Goal: Information Seeking & Learning: Learn about a topic

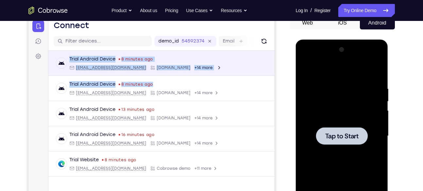
click at [270, 52] on div "Trial Android Device 8 minutes ago [EMAIL_ADDRESS][DOMAIN_NAME] [DOMAIN_NAME] +…" at bounding box center [161, 129] width 226 height 157
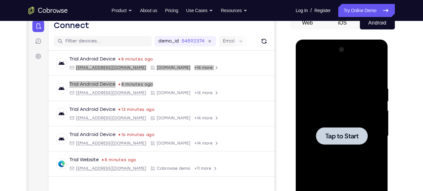
drag, startPoint x: 242, startPoint y: 36, endPoint x: 287, endPoint y: 64, distance: 52.6
click at [287, 64] on div "Your Support Agent Your Customer Web iOS Android" at bounding box center [211, 115] width 366 height 242
click at [331, 135] on span "Tap to Start" at bounding box center [341, 136] width 33 height 7
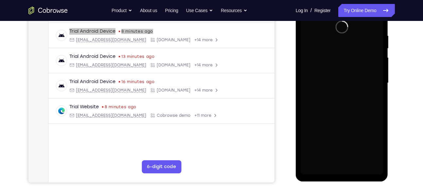
scroll to position [122, 0]
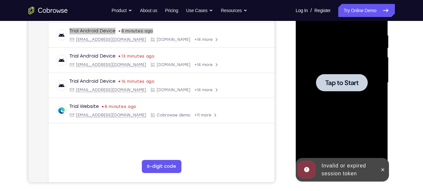
click at [359, 83] on span "Tap to Start" at bounding box center [341, 82] width 33 height 7
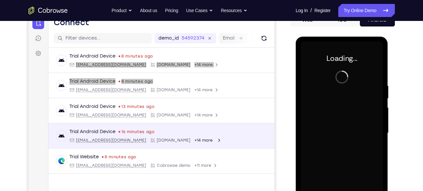
scroll to position [71, 0]
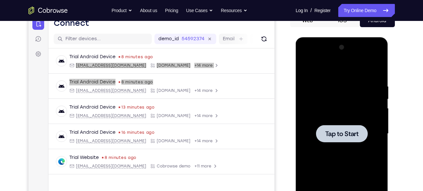
click at [341, 128] on div at bounding box center [342, 133] width 52 height 17
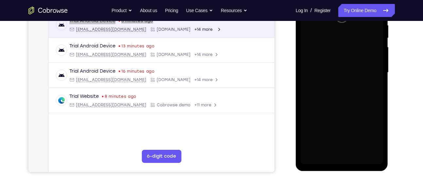
scroll to position [134, 0]
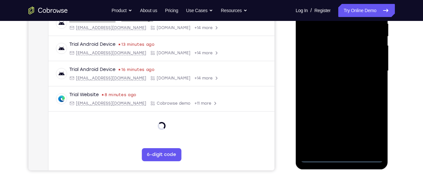
click at [343, 156] on div at bounding box center [342, 70] width 82 height 183
click at [343, 157] on div at bounding box center [342, 70] width 82 height 183
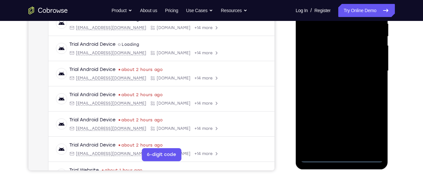
click at [367, 130] on div at bounding box center [342, 70] width 82 height 183
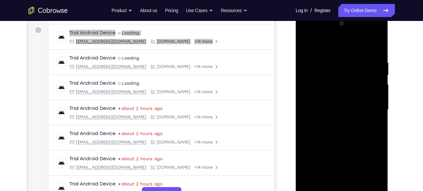
scroll to position [95, 0]
click at [372, 170] on div at bounding box center [342, 110] width 82 height 183
click at [314, 34] on div at bounding box center [342, 110] width 82 height 183
click at [314, 90] on div at bounding box center [342, 110] width 82 height 183
click at [339, 113] on div at bounding box center [342, 110] width 82 height 183
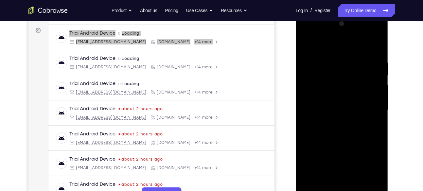
click at [331, 103] on div at bounding box center [342, 110] width 82 height 183
click at [323, 117] on div at bounding box center [342, 110] width 82 height 183
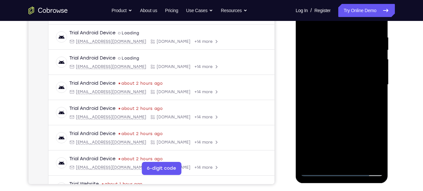
click at [332, 123] on div at bounding box center [342, 84] width 82 height 183
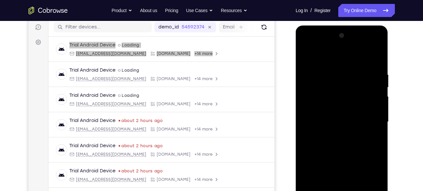
scroll to position [82, 0]
click at [372, 54] on div at bounding box center [342, 122] width 82 height 183
click at [336, 106] on div at bounding box center [342, 122] width 82 height 183
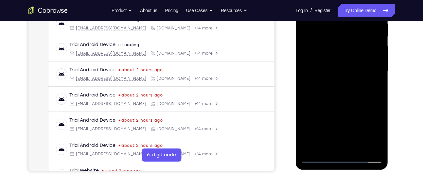
drag, startPoint x: 336, startPoint y: 55, endPoint x: 339, endPoint y: 79, distance: 24.1
click at [339, 79] on div at bounding box center [342, 71] width 82 height 183
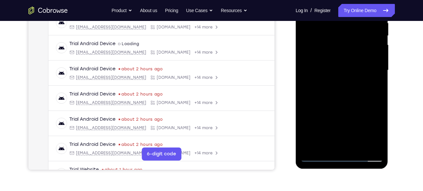
scroll to position [135, 0]
click at [332, 141] on div at bounding box center [342, 69] width 82 height 183
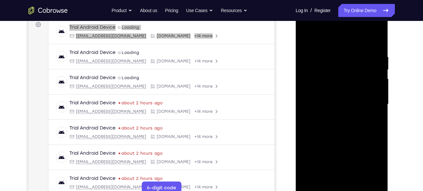
scroll to position [100, 0]
click at [312, 93] on div at bounding box center [342, 104] width 82 height 183
click at [365, 119] on div at bounding box center [342, 104] width 82 height 183
click at [351, 119] on div at bounding box center [342, 104] width 82 height 183
click at [378, 26] on div at bounding box center [342, 104] width 82 height 183
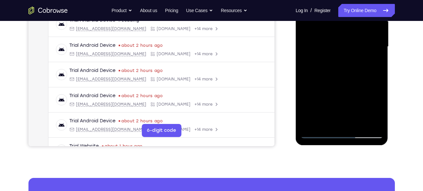
scroll to position [158, 0]
click at [354, 93] on div at bounding box center [342, 46] width 82 height 183
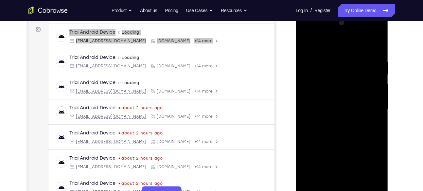
scroll to position [95, 0]
click at [367, 120] on div at bounding box center [342, 109] width 82 height 183
click at [371, 106] on div at bounding box center [342, 109] width 82 height 183
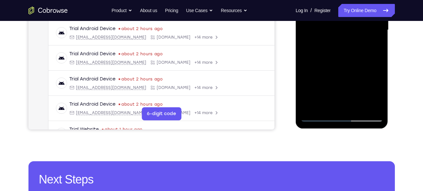
scroll to position [180, 0]
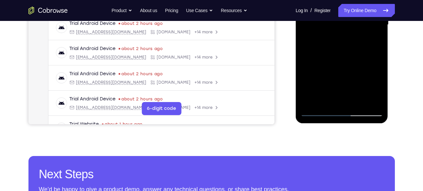
click at [366, 104] on div at bounding box center [342, 24] width 82 height 183
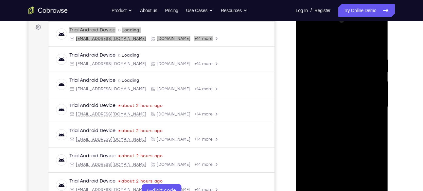
scroll to position [97, 0]
click at [351, 54] on div at bounding box center [342, 107] width 82 height 183
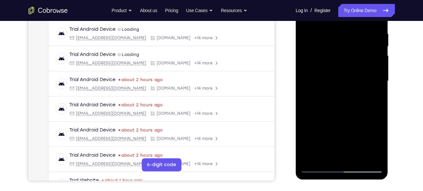
scroll to position [124, 0]
click at [372, 93] on div at bounding box center [342, 80] width 82 height 183
click at [339, 79] on div at bounding box center [342, 80] width 82 height 183
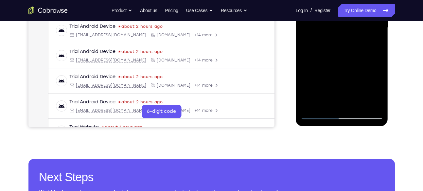
scroll to position [177, 0]
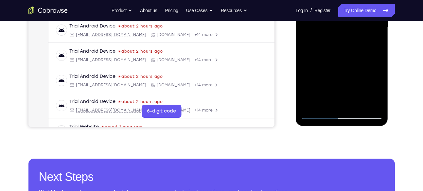
click at [355, 106] on div at bounding box center [342, 27] width 82 height 183
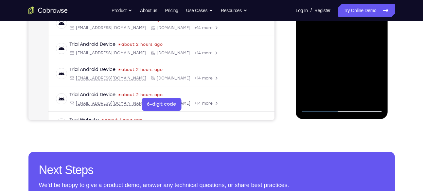
scroll to position [185, 0]
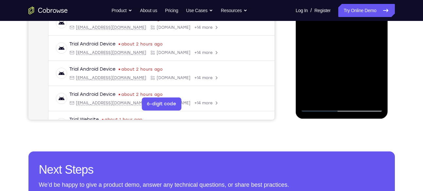
click at [354, 100] on div at bounding box center [342, 20] width 82 height 183
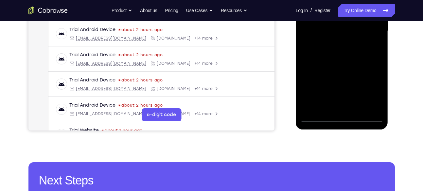
scroll to position [173, 0]
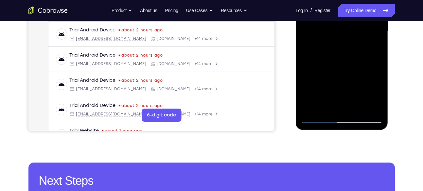
click at [348, 110] on div at bounding box center [342, 31] width 82 height 183
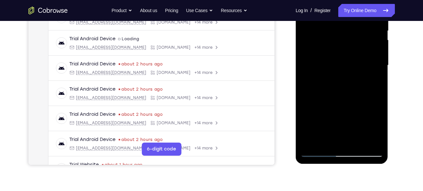
scroll to position [137, 0]
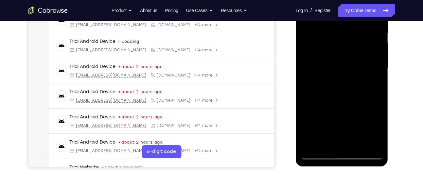
click at [352, 93] on div at bounding box center [342, 67] width 82 height 183
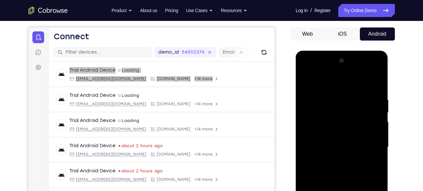
scroll to position [57, 0]
click at [305, 71] on div at bounding box center [342, 147] width 82 height 183
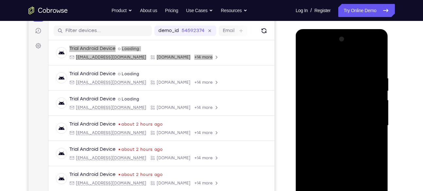
scroll to position [79, 0]
drag, startPoint x: 356, startPoint y: 72, endPoint x: 346, endPoint y: 82, distance: 13.9
click at [346, 82] on div at bounding box center [342, 125] width 82 height 183
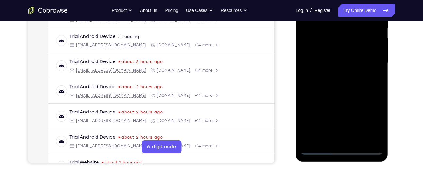
scroll to position [141, 0]
click at [366, 68] on div at bounding box center [342, 63] width 82 height 183
click at [355, 69] on div at bounding box center [342, 63] width 82 height 183
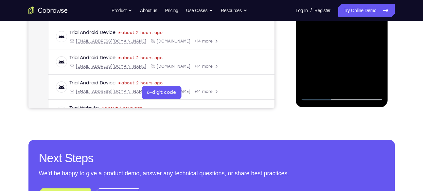
scroll to position [197, 0]
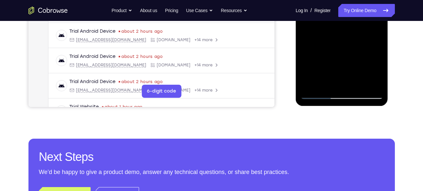
click at [319, 95] on div at bounding box center [342, 7] width 82 height 183
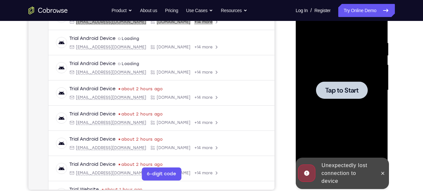
scroll to position [114, 0]
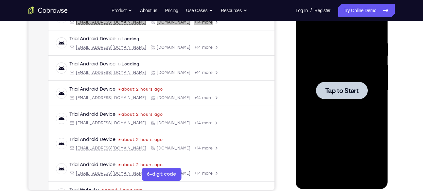
click at [338, 80] on div at bounding box center [342, 90] width 82 height 183
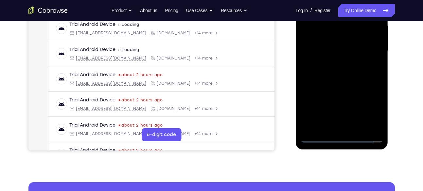
scroll to position [155, 0]
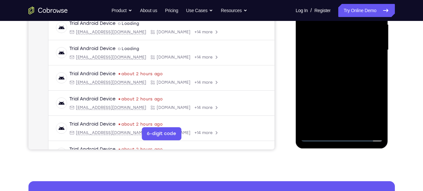
click at [338, 137] on div at bounding box center [342, 49] width 82 height 183
click at [342, 137] on div at bounding box center [342, 49] width 82 height 183
click at [370, 108] on div at bounding box center [342, 49] width 82 height 183
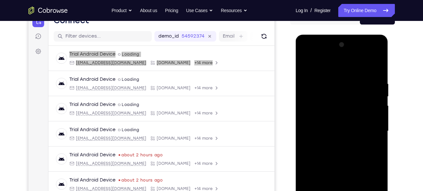
scroll to position [73, 0]
click at [310, 51] on div at bounding box center [342, 131] width 82 height 183
click at [308, 55] on div at bounding box center [342, 131] width 82 height 183
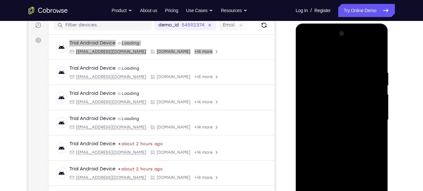
scroll to position [84, 0]
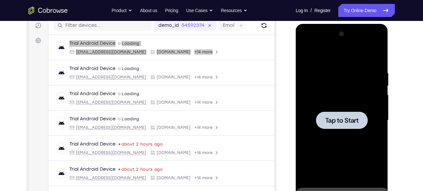
click at [333, 114] on div at bounding box center [342, 120] width 52 height 17
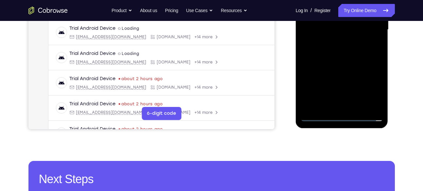
scroll to position [176, 0]
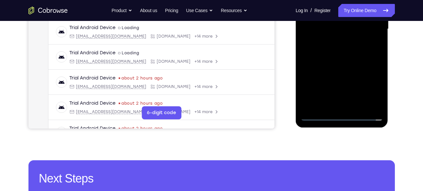
click at [341, 118] on div at bounding box center [342, 29] width 82 height 183
click at [372, 85] on div at bounding box center [342, 29] width 82 height 183
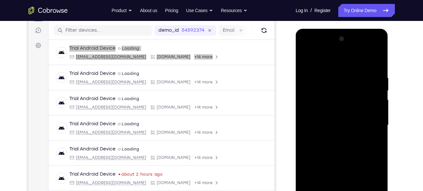
scroll to position [79, 0]
click at [311, 51] on div at bounding box center [342, 125] width 82 height 183
click at [314, 106] on div at bounding box center [342, 125] width 82 height 183
click at [320, 131] on div at bounding box center [342, 125] width 82 height 183
click at [322, 117] on div at bounding box center [342, 125] width 82 height 183
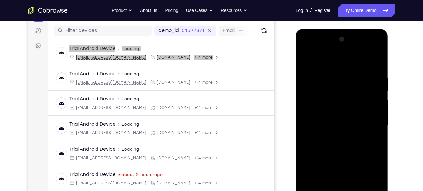
click at [338, 135] on div at bounding box center [342, 125] width 82 height 183
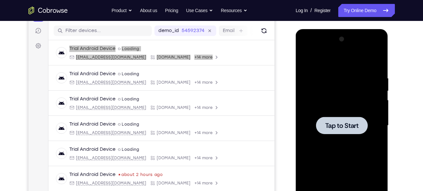
click at [315, 107] on div at bounding box center [342, 125] width 82 height 183
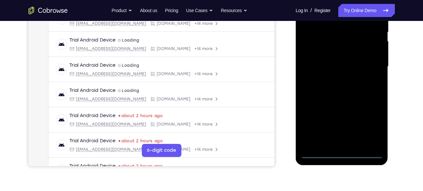
scroll to position [139, 0]
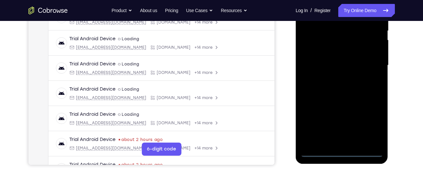
click at [341, 150] on div at bounding box center [342, 65] width 82 height 183
click at [334, 154] on div at bounding box center [342, 65] width 82 height 183
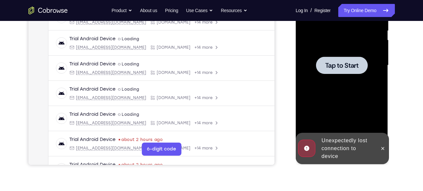
click at [327, 55] on div at bounding box center [342, 65] width 82 height 183
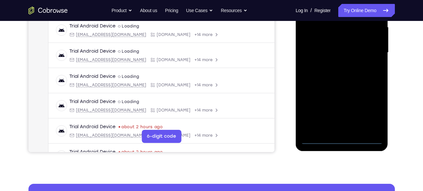
scroll to position [153, 0]
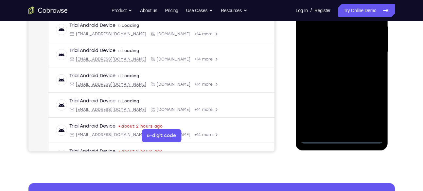
click at [342, 139] on div at bounding box center [342, 51] width 82 height 183
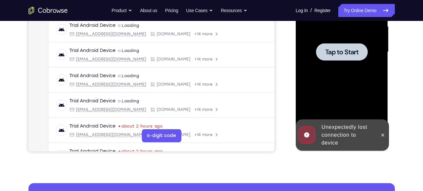
click at [342, 140] on div "Online web based iOS Simulators and Android Emulators. Run iPhone, iPad, Mobile…" at bounding box center [342, 54] width 93 height 196
click at [335, 53] on span "Tap to Start" at bounding box center [341, 52] width 33 height 7
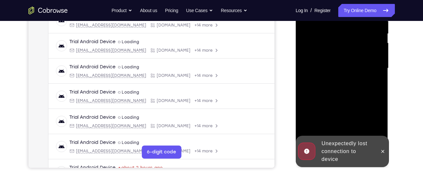
scroll to position [137, 0]
click at [382, 151] on icon at bounding box center [382, 151] width 5 height 5
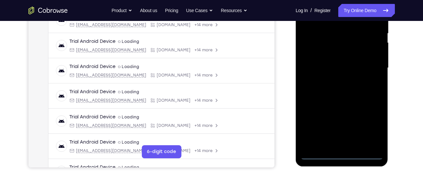
click at [343, 155] on div at bounding box center [342, 67] width 82 height 183
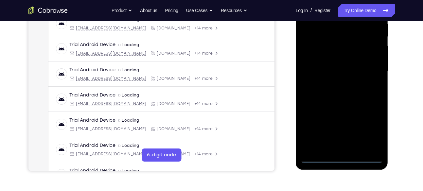
scroll to position [134, 0]
click at [365, 125] on div at bounding box center [342, 70] width 82 height 183
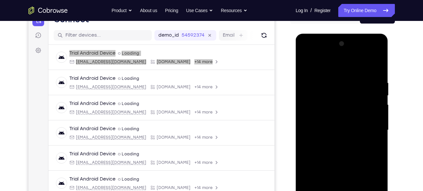
scroll to position [74, 0]
click at [312, 55] on div at bounding box center [342, 130] width 82 height 183
click at [313, 113] on div at bounding box center [342, 130] width 82 height 183
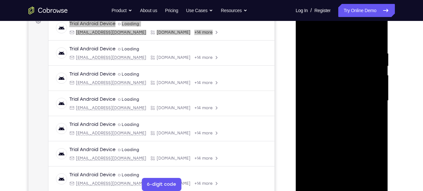
scroll to position [105, 0]
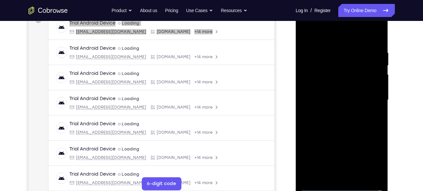
click at [318, 100] on div at bounding box center [342, 100] width 82 height 183
click at [322, 95] on div at bounding box center [342, 100] width 82 height 183
click at [332, 106] on div at bounding box center [342, 100] width 82 height 183
click at [338, 137] on div at bounding box center [342, 100] width 82 height 183
click at [343, 82] on div at bounding box center [342, 100] width 82 height 183
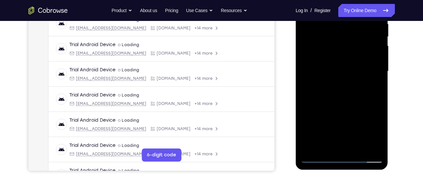
drag, startPoint x: 341, startPoint y: 120, endPoint x: 346, endPoint y: 79, distance: 41.6
click at [346, 79] on div at bounding box center [342, 71] width 82 height 183
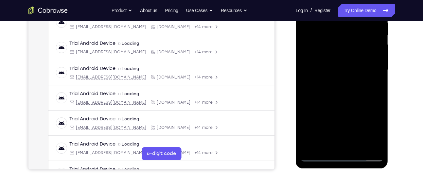
drag, startPoint x: 345, startPoint y: 124, endPoint x: 342, endPoint y: 80, distance: 44.6
click at [342, 80] on div at bounding box center [342, 69] width 82 height 183
drag, startPoint x: 327, startPoint y: 125, endPoint x: 336, endPoint y: 85, distance: 40.8
click at [336, 85] on div at bounding box center [342, 69] width 82 height 183
drag, startPoint x: 332, startPoint y: 111, endPoint x: 344, endPoint y: 51, distance: 60.5
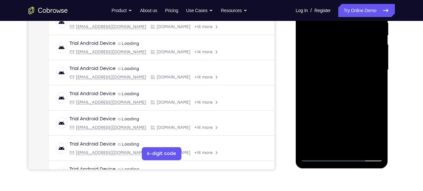
click at [344, 51] on div at bounding box center [342, 69] width 82 height 183
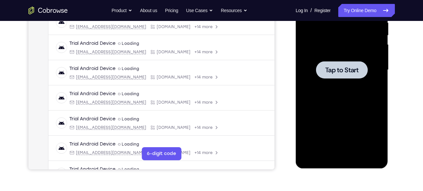
click at [347, 67] on span "Tap to Start" at bounding box center [341, 70] width 33 height 7
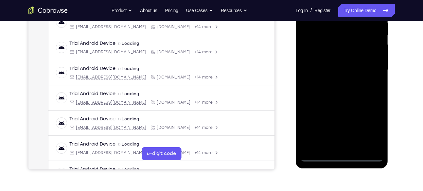
click at [343, 157] on div at bounding box center [342, 69] width 82 height 183
click at [373, 128] on div at bounding box center [342, 69] width 82 height 183
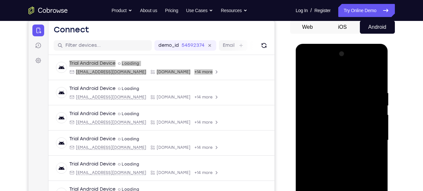
scroll to position [63, 0]
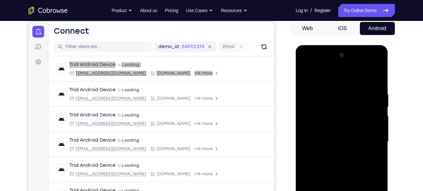
click at [308, 67] on div at bounding box center [342, 141] width 82 height 183
click at [315, 118] on div at bounding box center [342, 141] width 82 height 183
click at [314, 124] on div at bounding box center [342, 141] width 82 height 183
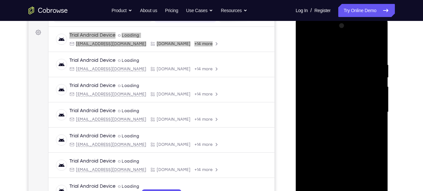
scroll to position [93, 0]
click at [327, 112] on div at bounding box center [342, 111] width 82 height 183
click at [331, 109] on div at bounding box center [342, 111] width 82 height 183
click at [334, 121] on div at bounding box center [342, 111] width 82 height 183
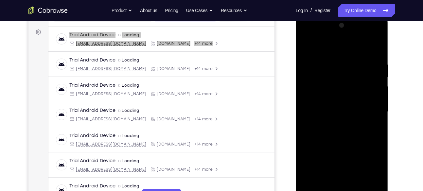
click at [329, 152] on div at bounding box center [342, 111] width 82 height 183
click at [329, 94] on div at bounding box center [342, 111] width 82 height 183
drag, startPoint x: 344, startPoint y: 133, endPoint x: 349, endPoint y: 98, distance: 35.3
click at [349, 98] on div at bounding box center [342, 111] width 82 height 183
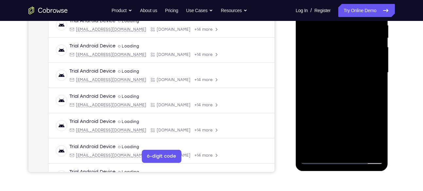
scroll to position [132, 0]
click at [338, 146] on div at bounding box center [342, 72] width 82 height 183
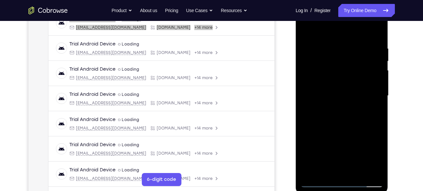
scroll to position [106, 0]
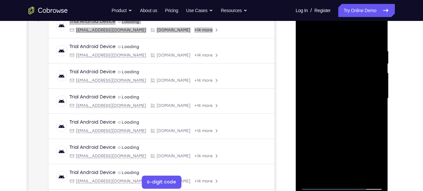
click at [331, 88] on div at bounding box center [342, 98] width 82 height 183
click at [332, 110] on div at bounding box center [342, 98] width 82 height 183
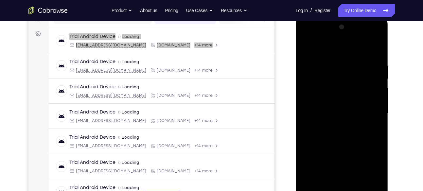
scroll to position [91, 0]
click at [376, 38] on div at bounding box center [342, 113] width 82 height 183
click at [346, 162] on div at bounding box center [342, 113] width 82 height 183
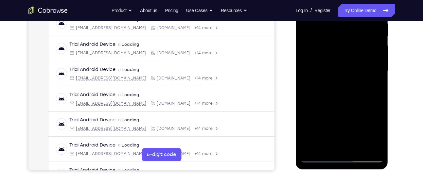
scroll to position [134, 0]
click at [377, 118] on div at bounding box center [342, 70] width 82 height 183
click at [369, 83] on div at bounding box center [342, 70] width 82 height 183
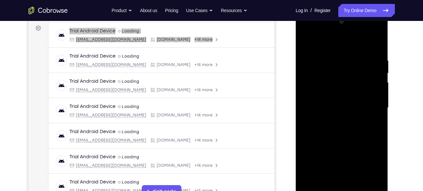
scroll to position [93, 0]
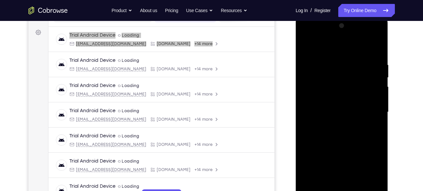
click at [377, 34] on div at bounding box center [342, 112] width 82 height 183
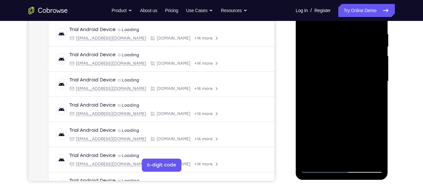
click at [363, 92] on div at bounding box center [342, 81] width 82 height 183
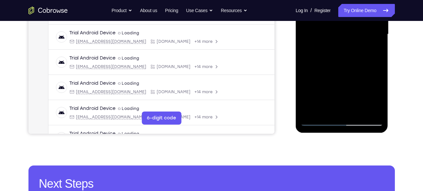
scroll to position [191, 0]
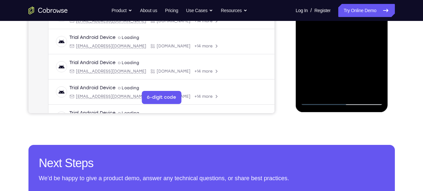
click at [363, 93] on div at bounding box center [342, 13] width 82 height 183
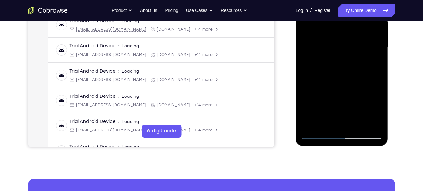
scroll to position [156, 0]
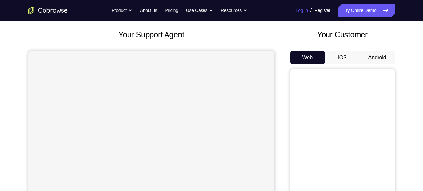
scroll to position [33, 0]
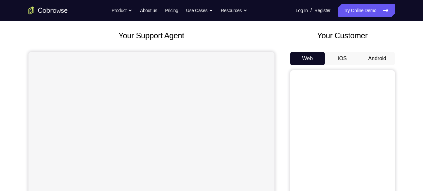
click at [371, 55] on button "Android" at bounding box center [377, 58] width 35 height 13
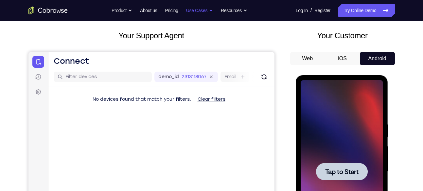
scroll to position [0, 0]
